Goal: Ask a question

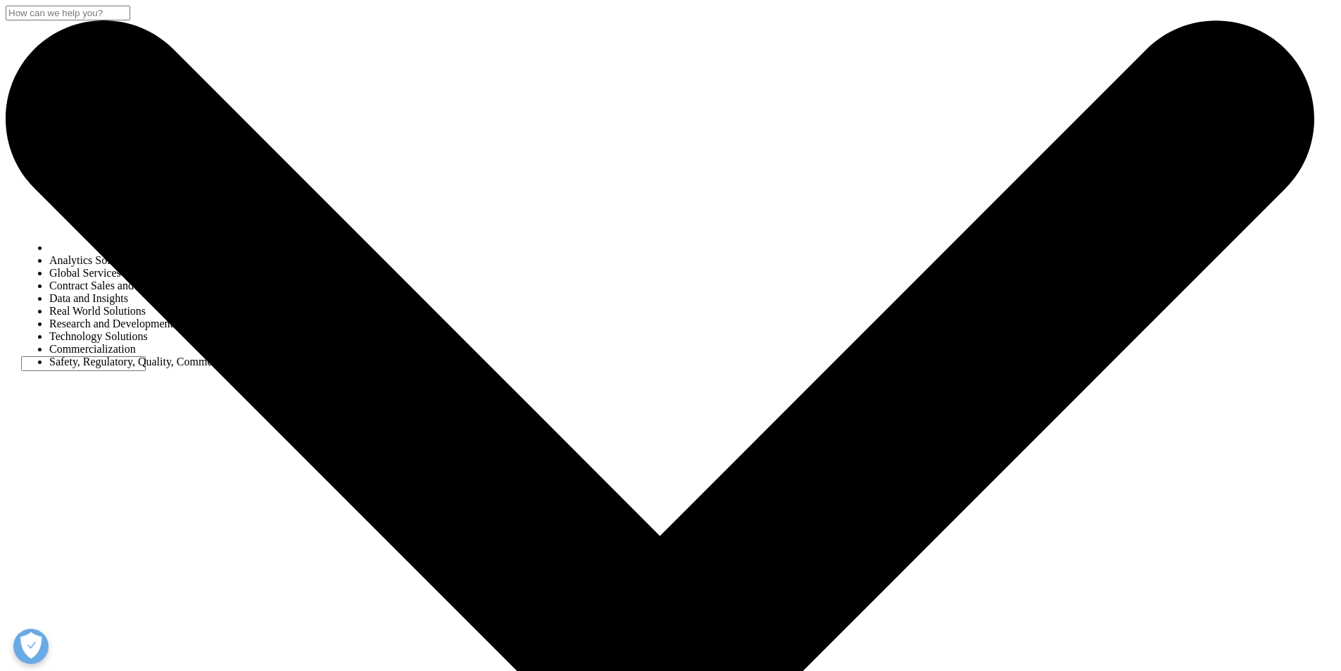
select select "Other"
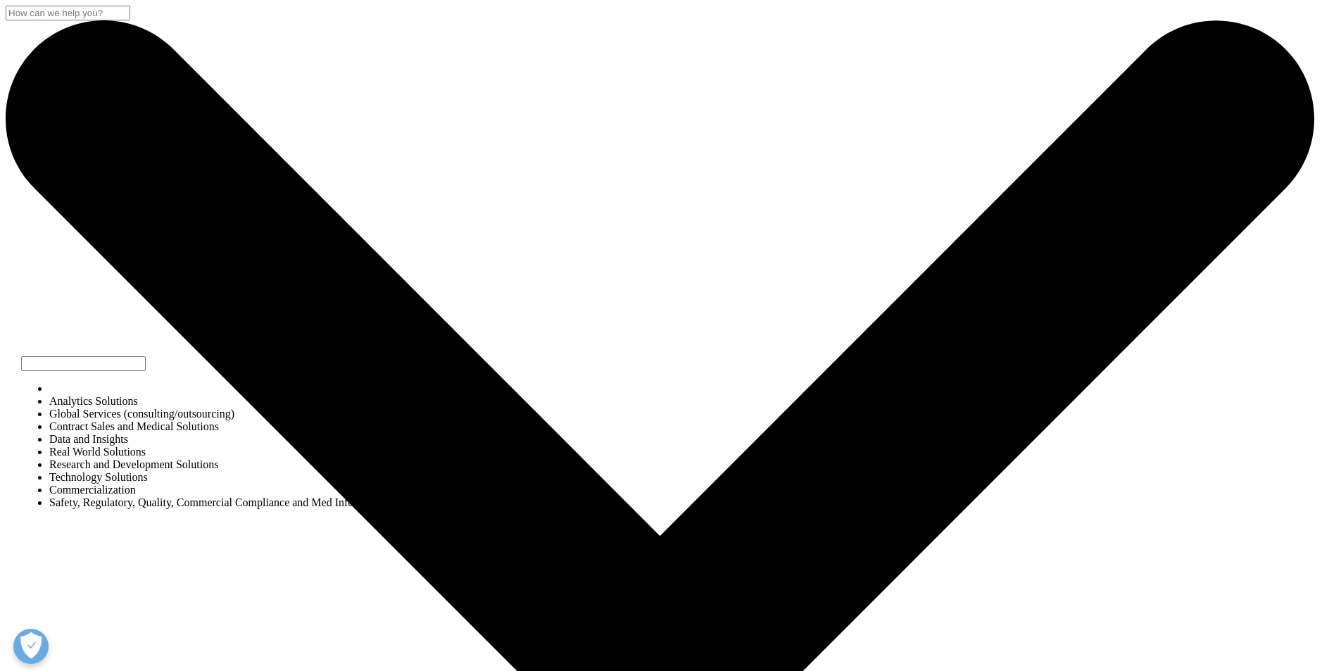
select select "Data and Insights"
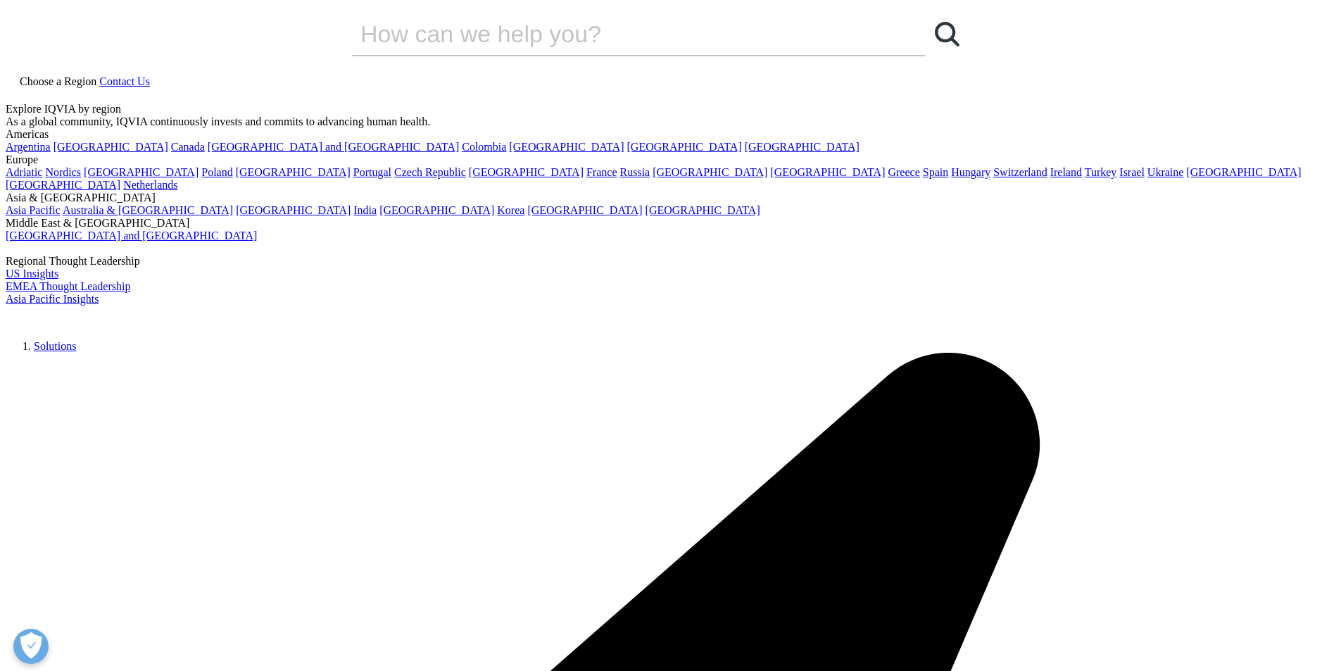
type input "Medical Doctor"
type input "[PERSON_NAME][EMAIL_ADDRESS][DOMAIN_NAME]"
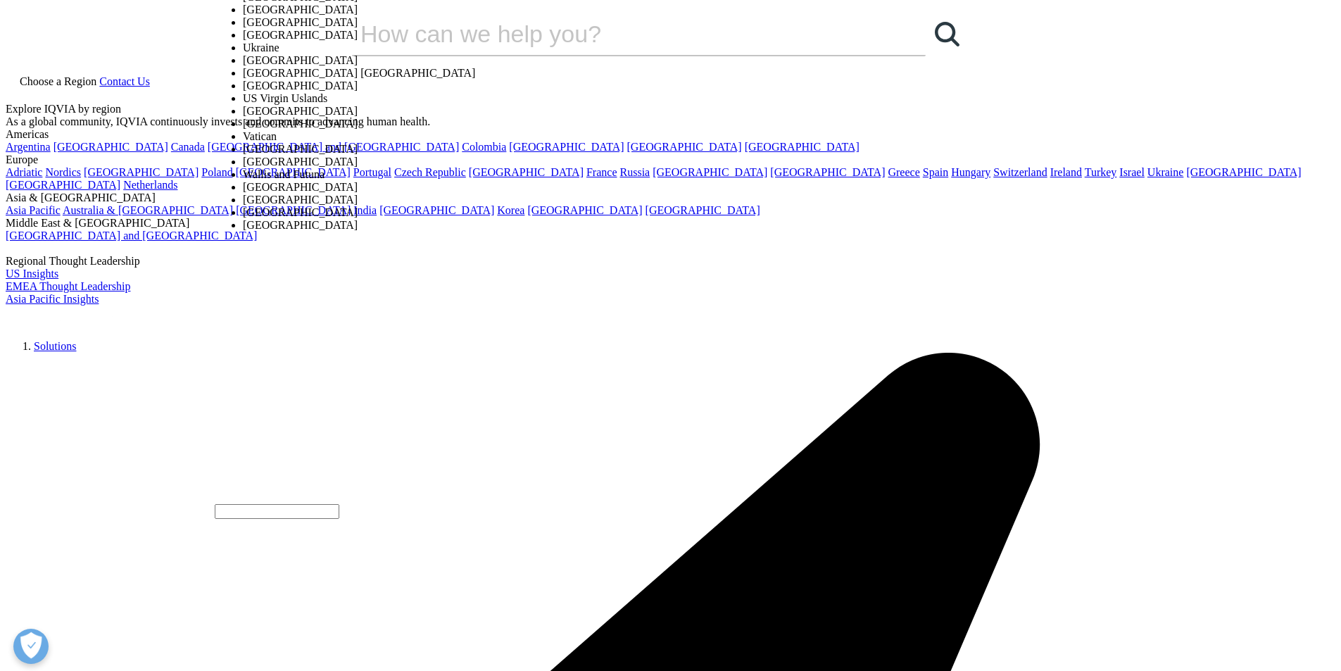
select select "[GEOGRAPHIC_DATA]"
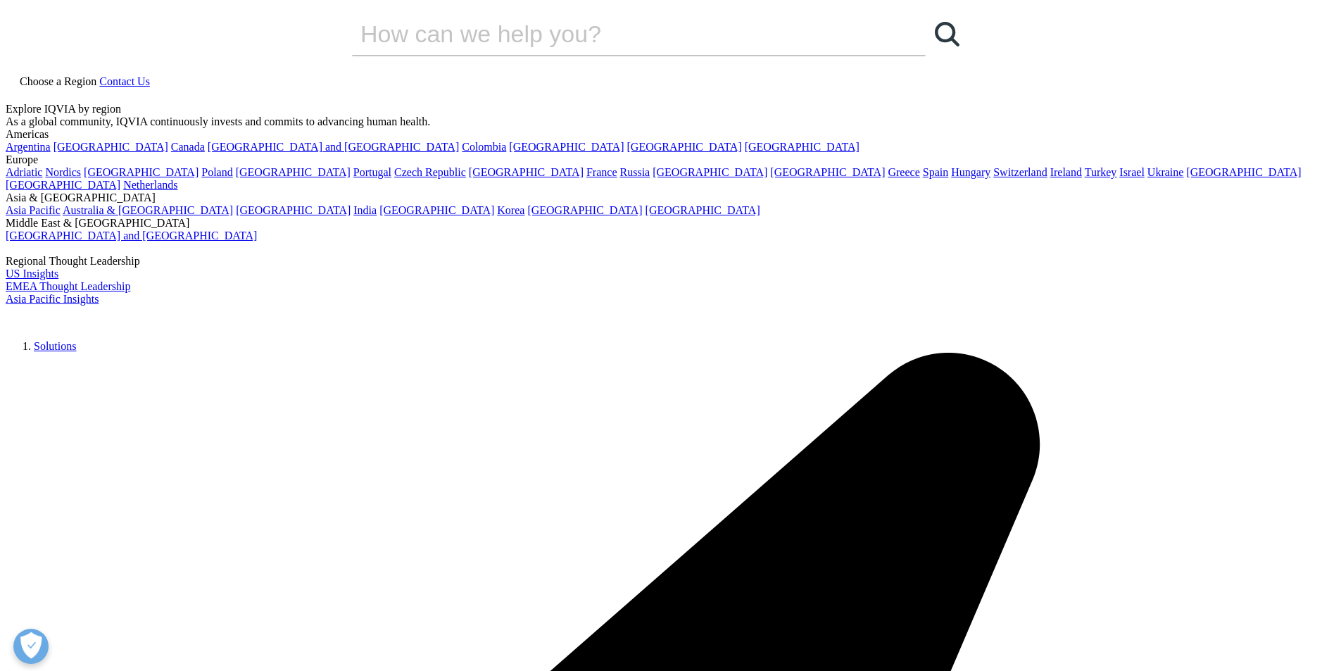
type textarea "I"
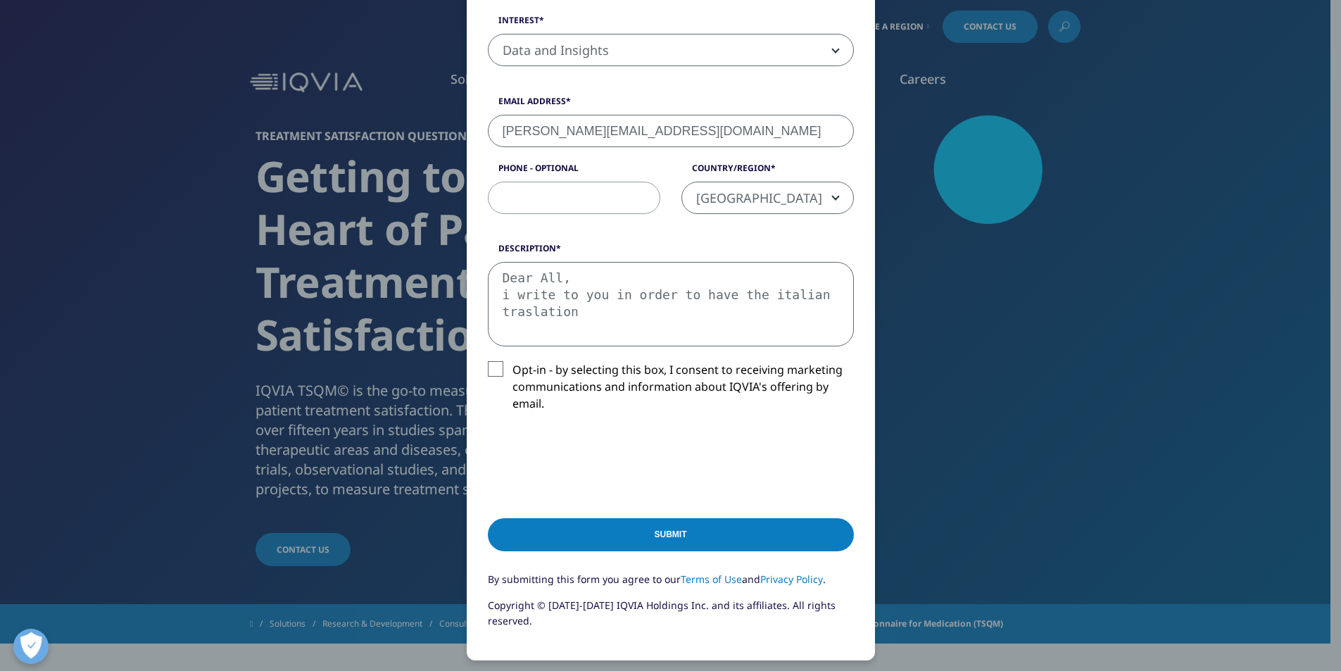
click at [577, 321] on textarea "Dear All, i write to you in order to have the italian traslation" at bounding box center [671, 304] width 366 height 84
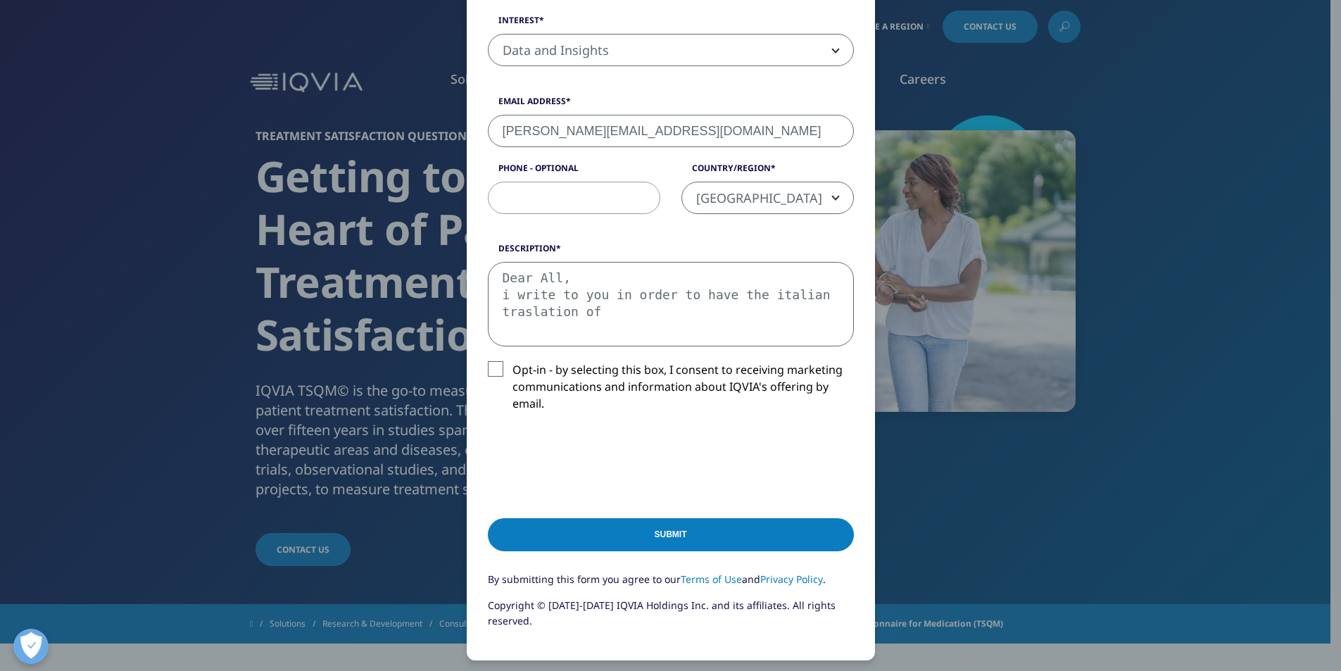
paste textarea "Treatment Satisfaction Questionnaire for Medication (TSQM-9)"
click at [587, 311] on textarea "Dear All, i write to you in order to have the italian traslation ofTreatment Sa…" at bounding box center [671, 304] width 366 height 84
click at [760, 329] on textarea "Dear All, i write to you in order to have the italian traslation of "Treatment …" at bounding box center [671, 304] width 366 height 84
click at [573, 319] on textarea "Dear All, i write to you in order to have the italian traslation of "Treatment …" at bounding box center [671, 304] width 366 height 84
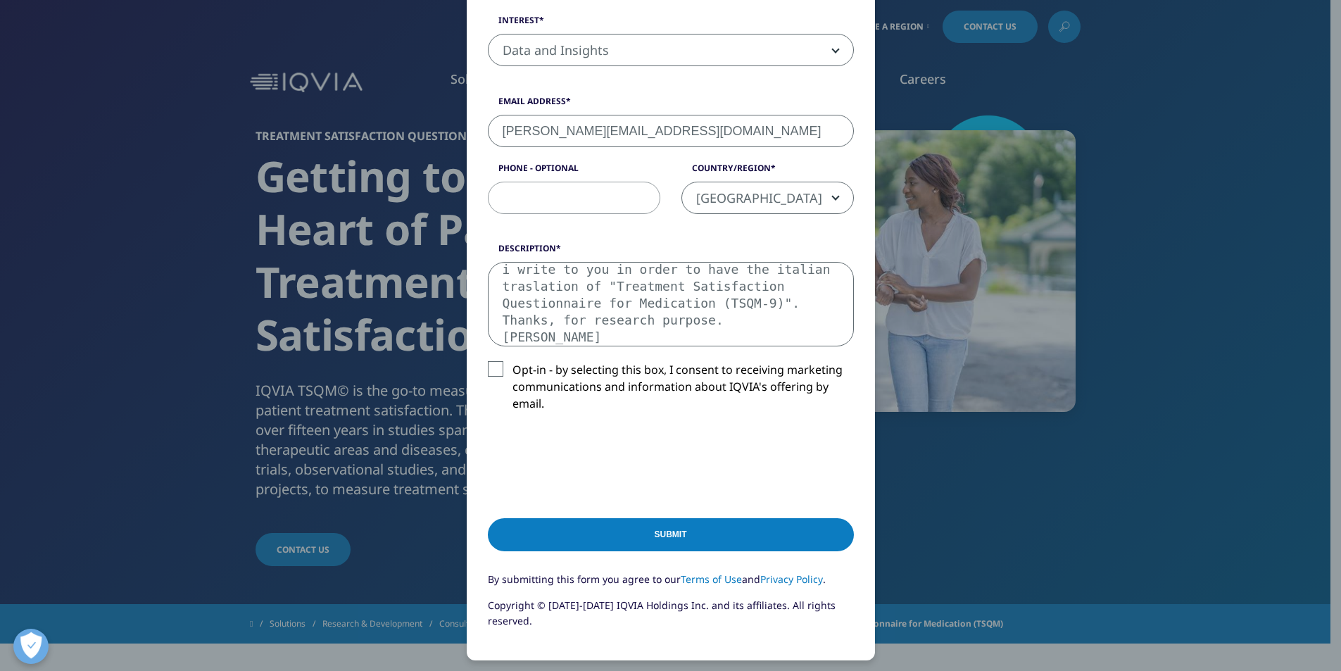
type textarea "Dear All, i write to you in order to have the italian traslation of "Treatment …"
click at [640, 528] on input "Submit" at bounding box center [671, 534] width 366 height 33
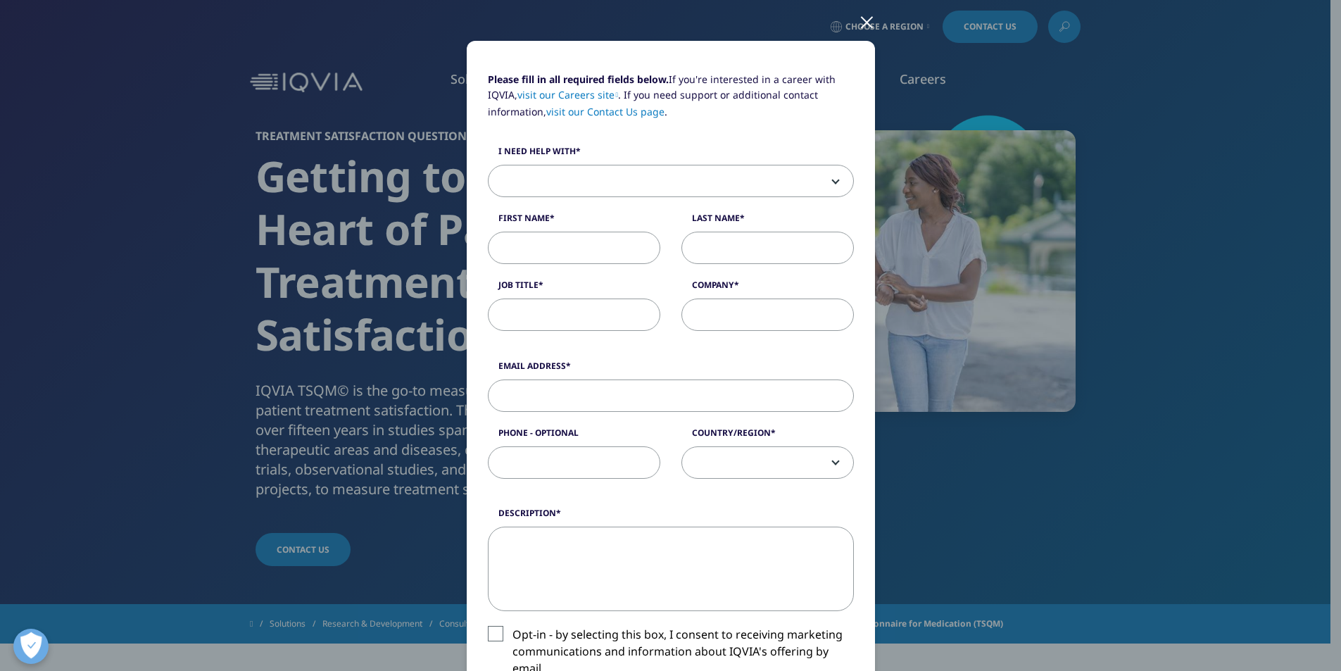
scroll to position [70, 0]
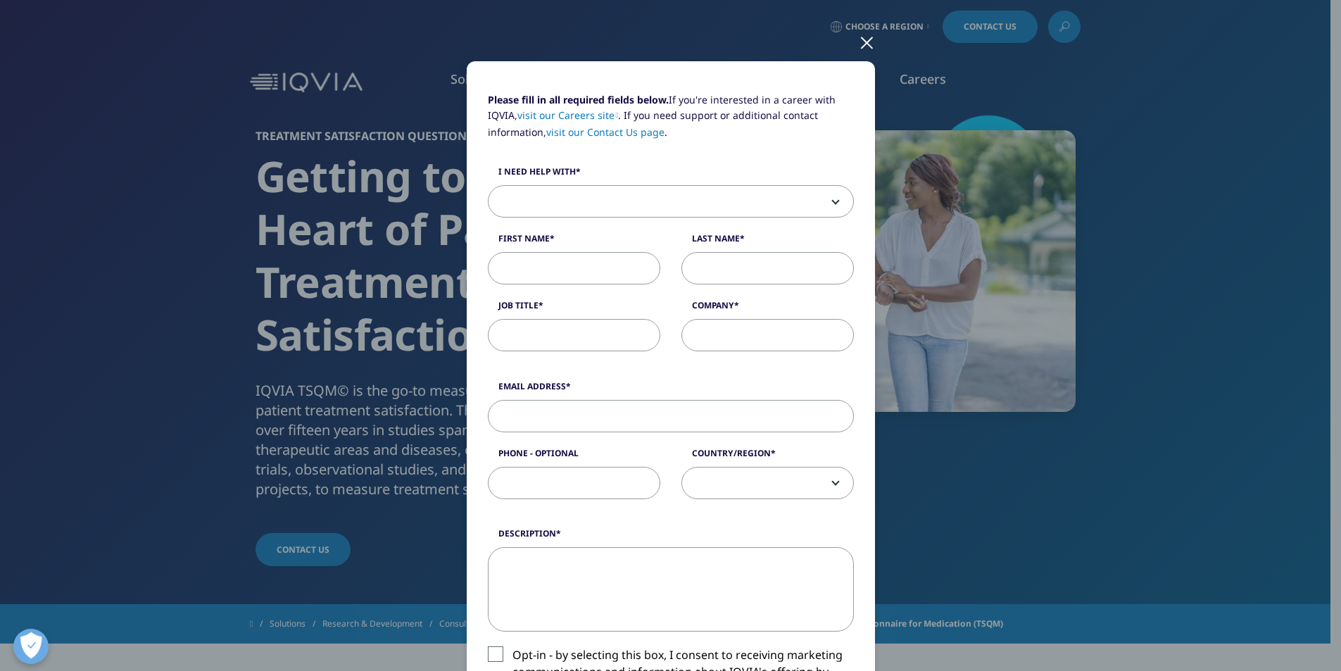
click at [861, 46] on div at bounding box center [866, 42] width 16 height 39
